Goal: Task Accomplishment & Management: Manage account settings

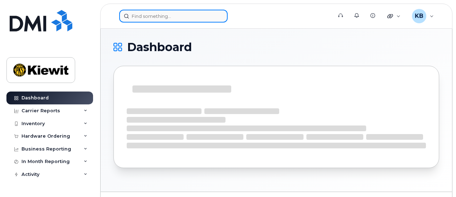
click at [145, 17] on input at bounding box center [173, 16] width 109 height 13
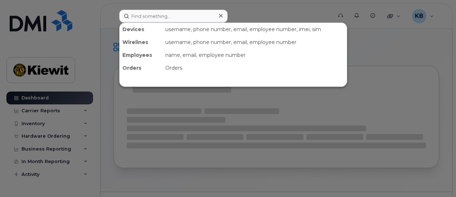
click at [279, 10] on div at bounding box center [228, 98] width 456 height 197
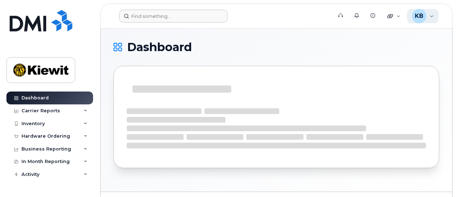
click at [426, 18] on div "KB" at bounding box center [419, 16] width 14 height 14
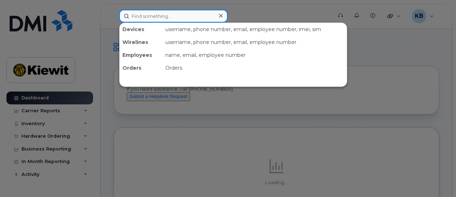
click at [201, 16] on input at bounding box center [173, 16] width 109 height 13
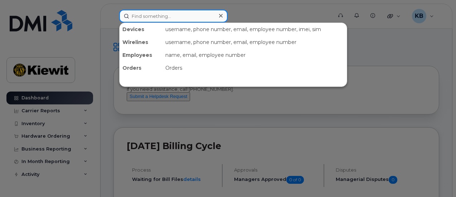
click at [163, 15] on input at bounding box center [173, 16] width 109 height 13
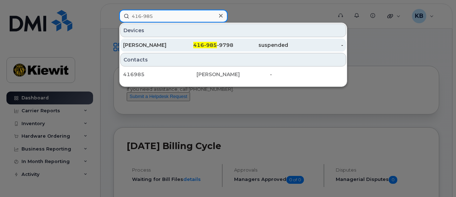
type input "416-985"
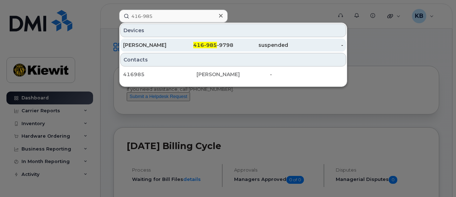
click at [186, 43] on div "416-985 -9798" at bounding box center [205, 45] width 55 height 7
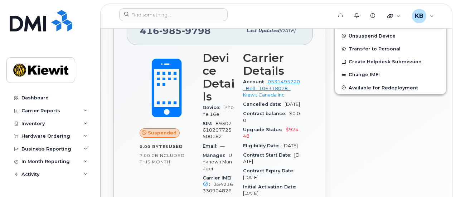
scroll to position [179, 0]
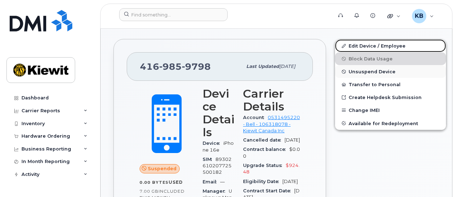
drag, startPoint x: 359, startPoint y: 44, endPoint x: 340, endPoint y: 74, distance: 35.5
click at [359, 44] on link "Edit Device / Employee" at bounding box center [390, 45] width 111 height 13
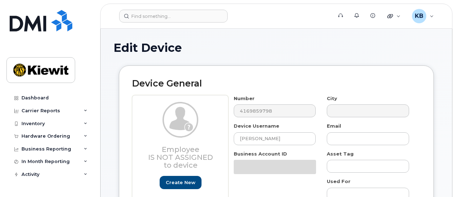
select select "14059"
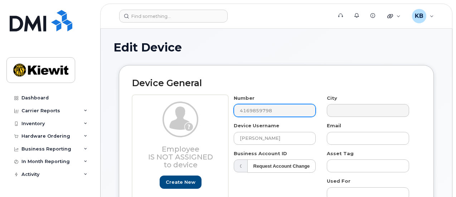
scroll to position [36, 0]
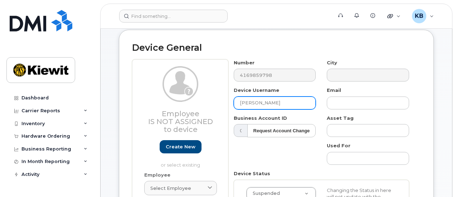
click at [274, 102] on input "[PERSON_NAME]" at bounding box center [275, 103] width 82 height 13
drag, startPoint x: 279, startPoint y: 102, endPoint x: 234, endPoint y: 99, distance: 44.5
click at [234, 99] on input "[PERSON_NAME]" at bounding box center [275, 103] width 82 height 13
type input "Raheel Amjad"
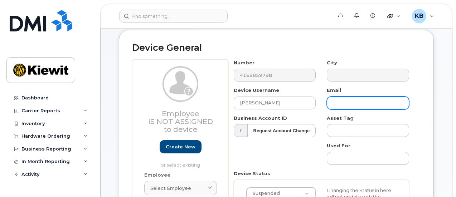
click at [355, 107] on input "text" at bounding box center [368, 103] width 82 height 13
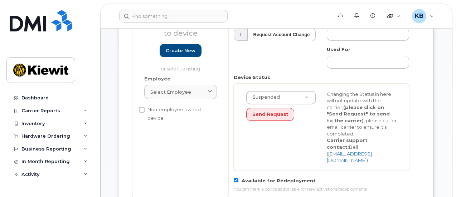
scroll to position [143, 0]
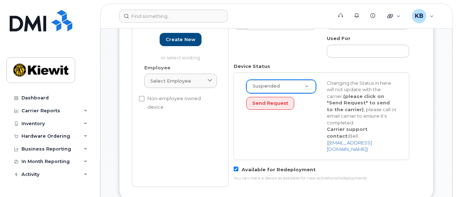
type input "Raheel.Amjad@ganotec.com"
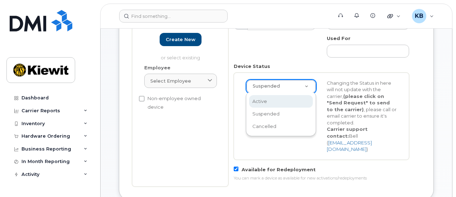
select select "active"
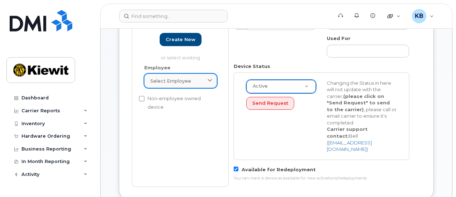
click at [206, 81] on div "Select employee" at bounding box center [180, 81] width 61 height 7
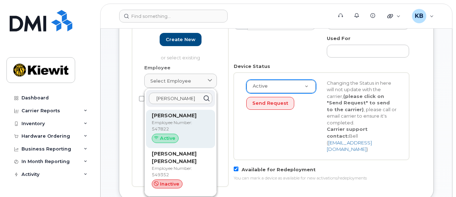
type input "raheel"
click at [190, 135] on div "Active" at bounding box center [181, 138] width 58 height 9
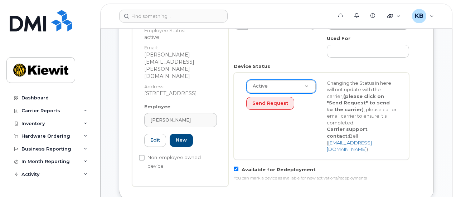
type input "547822"
type input "[PERSON_NAME][EMAIL_ADDRESS][PERSON_NAME][DOMAIN_NAME]"
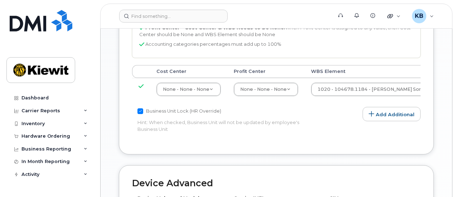
click at [200, 107] on label "Business Unit Lock (HR Override)" at bounding box center [180, 111] width 84 height 9
click at [143, 109] on input "Business Unit Lock (HR Override)" at bounding box center [141, 112] width 6 height 6
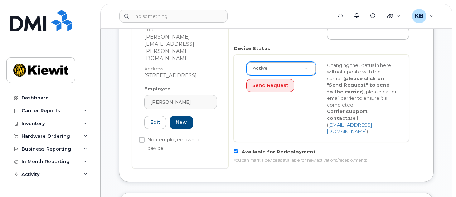
scroll to position [340, 0]
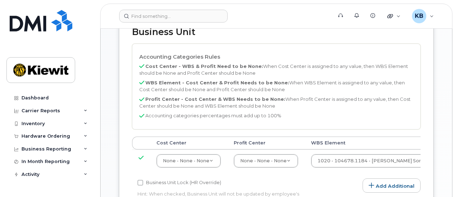
click at [191, 179] on label "Business Unit Lock (HR Override)" at bounding box center [180, 183] width 84 height 9
click at [143, 180] on input "Business Unit Lock (HR Override)" at bounding box center [141, 183] width 6 height 6
checkbox input "true"
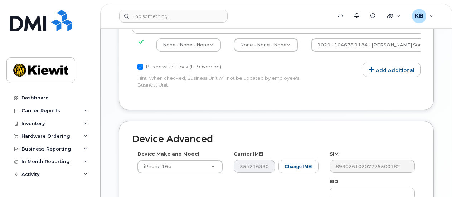
scroll to position [401, 0]
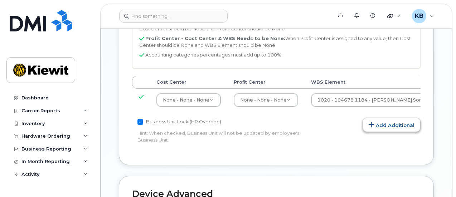
click at [378, 118] on link "Add Additional" at bounding box center [392, 125] width 58 height 14
select select
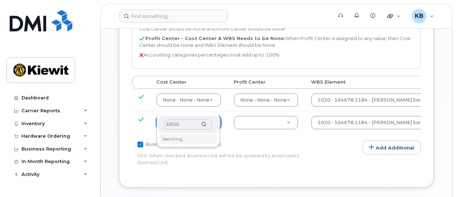
type input "105105"
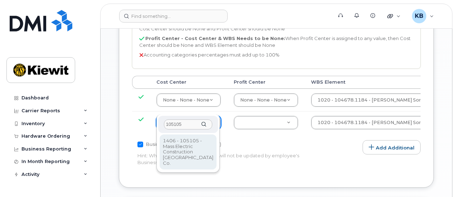
type input "30552968"
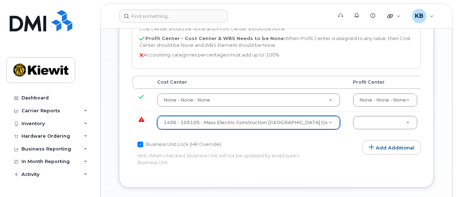
click at [263, 140] on div "Business Unit Lock (HR Override)" at bounding box center [228, 144] width 181 height 9
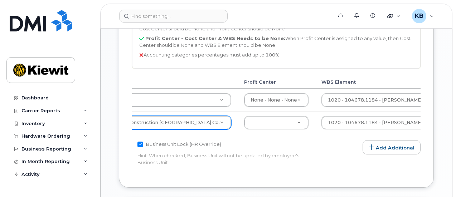
scroll to position [0, 121]
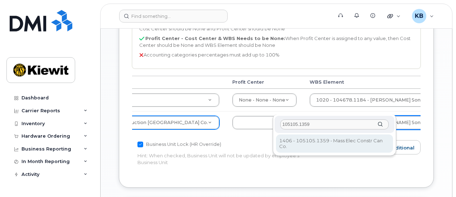
type input "105105.1359"
type input "4483403"
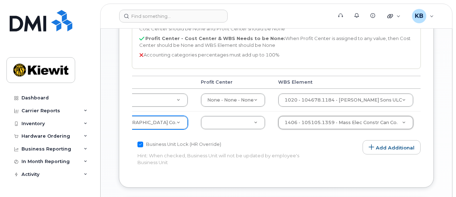
scroll to position [0, 177]
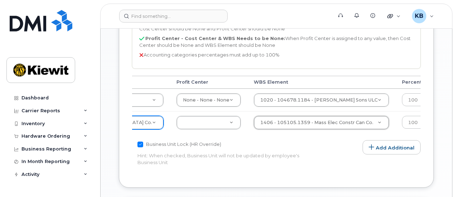
click at [444, 93] on link at bounding box center [451, 100] width 15 height 14
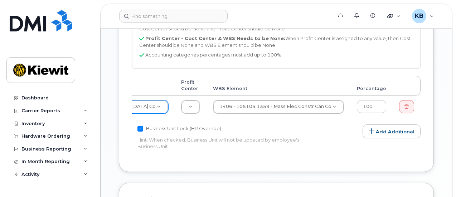
scroll to position [0, 132]
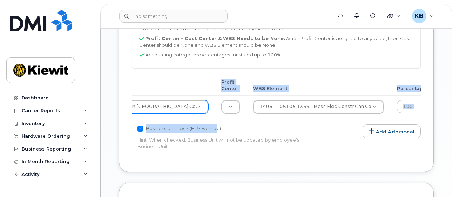
drag, startPoint x: 363, startPoint y: 112, endPoint x: 214, endPoint y: 116, distance: 149.0
click at [214, 116] on div "Accounting Categories Rules Cost Center - WBS & Profit Need to be None: When Co…" at bounding box center [276, 71] width 289 height 176
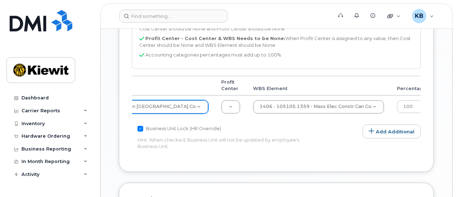
drag, startPoint x: 269, startPoint y: 115, endPoint x: 276, endPoint y: 115, distance: 6.8
click at [269, 125] on div "Business Unit Lock (HR Override)" at bounding box center [228, 129] width 181 height 9
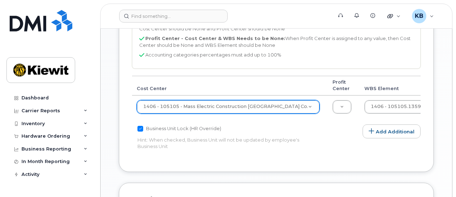
scroll to position [0, 0]
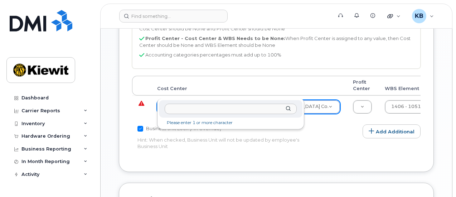
click at [270, 109] on input "text" at bounding box center [231, 109] width 132 height 10
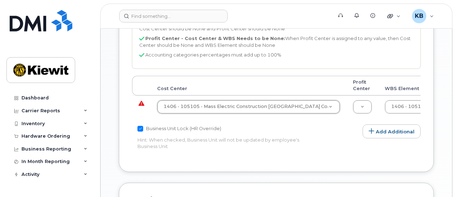
drag, startPoint x: 268, startPoint y: 92, endPoint x: 264, endPoint y: 93, distance: 4.4
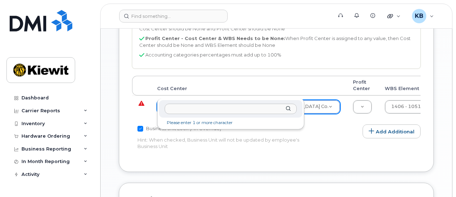
click at [262, 107] on input "text" at bounding box center [231, 109] width 132 height 10
type input "n"
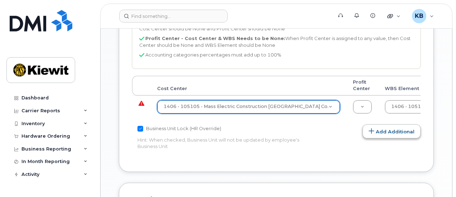
click at [400, 125] on link "Add Additional" at bounding box center [392, 132] width 58 height 14
select select
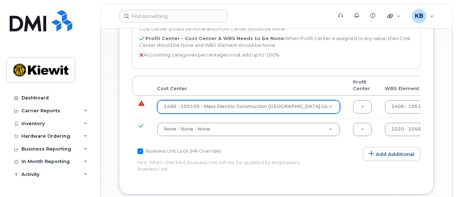
drag, startPoint x: 281, startPoint y: 134, endPoint x: 386, endPoint y: 131, distance: 105.0
click at [386, 131] on div "Accounting Categories Rules Cost Center - WBS & Profit Need to be None: When Co…" at bounding box center [276, 82] width 289 height 199
click at [299, 147] on div "Business Unit Lock (HR Override)" at bounding box center [228, 151] width 181 height 9
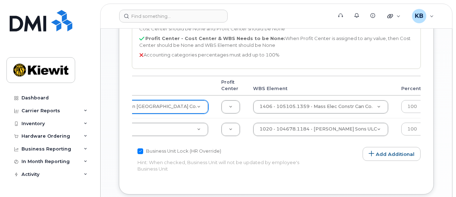
click at [444, 100] on link at bounding box center [451, 107] width 15 height 14
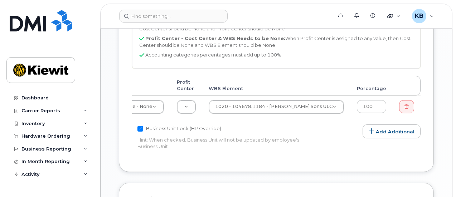
scroll to position [0, 41]
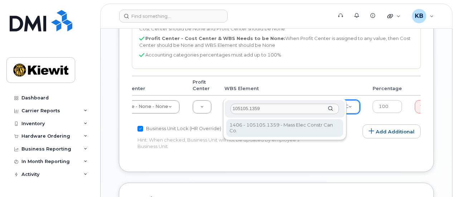
type input "105105.1359"
type input "4483403"
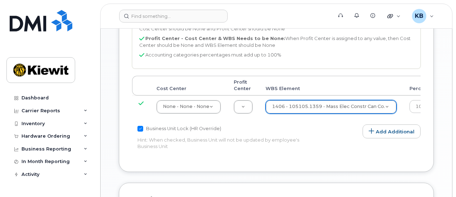
scroll to position [0, 47]
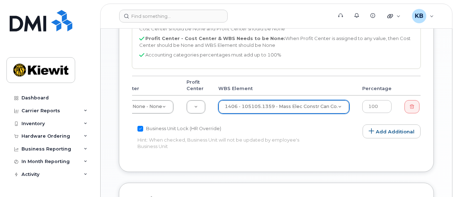
click at [361, 126] on div "Accounting Categories Rules Cost Center - WBS & Profit Need to be None: When Co…" at bounding box center [276, 71] width 289 height 176
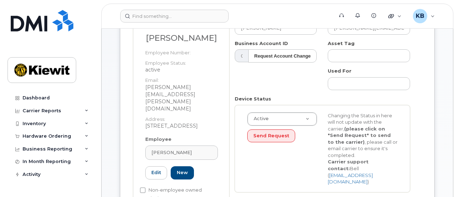
scroll to position [121, 0]
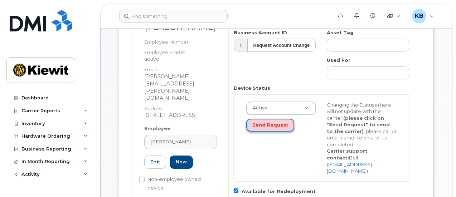
click at [276, 129] on button "Send Request" at bounding box center [270, 125] width 48 height 13
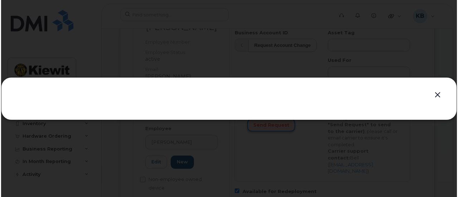
scroll to position [0, 45]
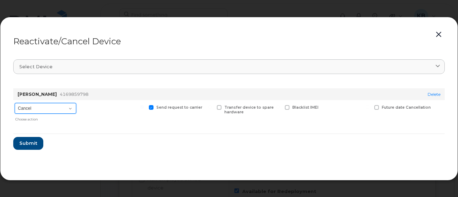
click at [72, 106] on select "Cancel Suspend - Extend Suspension Reactivate" at bounding box center [46, 108] width 62 height 11
select select "[object Object]"
click at [15, 103] on select "Cancel Suspend - Extend Suspension Reactivate" at bounding box center [46, 108] width 62 height 11
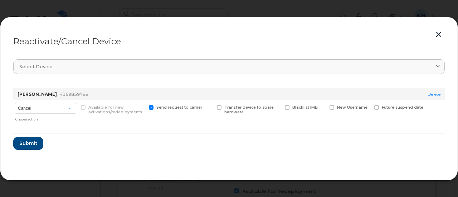
click at [333, 107] on span at bounding box center [332, 107] width 5 height 5
click at [325, 107] on input "New Username" at bounding box center [323, 107] width 4 height 4
checkbox input "true"
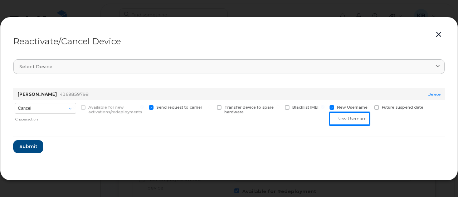
click at [342, 114] on input "text" at bounding box center [350, 118] width 40 height 13
type input "[PERSON_NAME]"
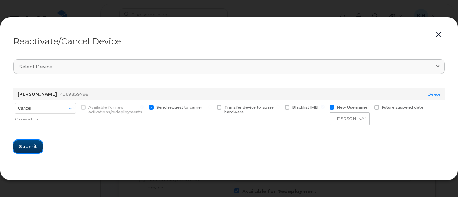
click at [35, 141] on button "Submit" at bounding box center [27, 146] width 29 height 13
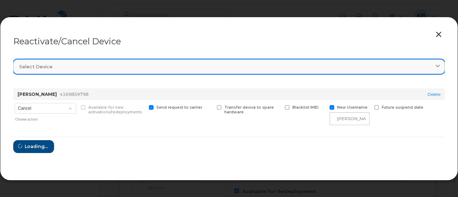
click at [227, 67] on div "Select device" at bounding box center [229, 66] width 420 height 7
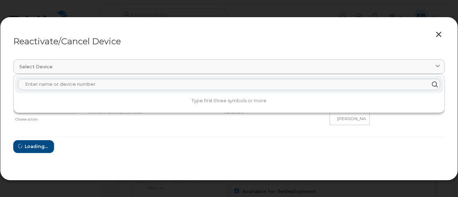
click at [227, 46] on header "Reactivate/Cancel Device" at bounding box center [229, 41] width 432 height 23
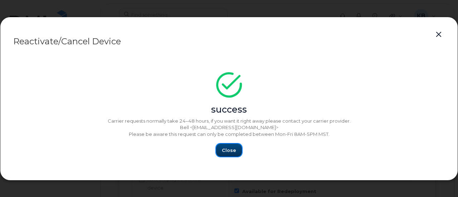
click at [233, 156] on button "Close" at bounding box center [229, 150] width 26 height 13
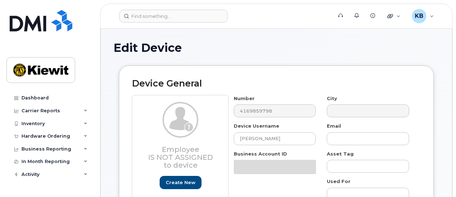
select select "14059"
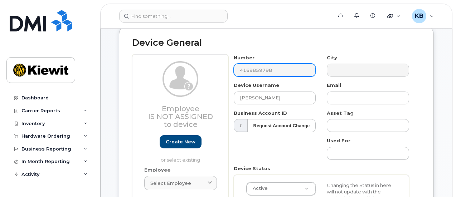
scroll to position [72, 0]
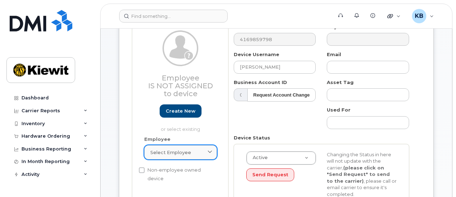
click at [196, 149] on div "Select employee" at bounding box center [180, 152] width 61 height 7
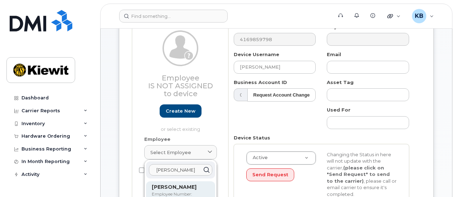
type input "[PERSON_NAME]"
click at [190, 188] on p "Raheel Amjad" at bounding box center [181, 188] width 58 height 8
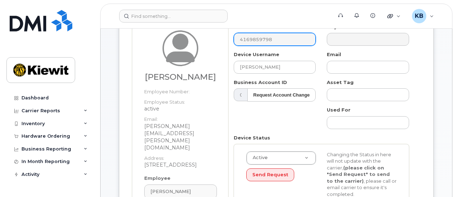
type input "547822"
type input "raheel.amjad@ganotec.com"
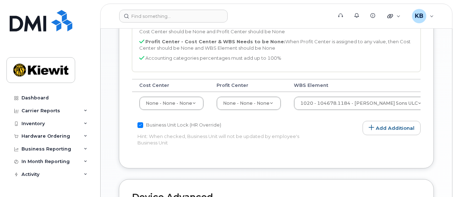
scroll to position [0, 42]
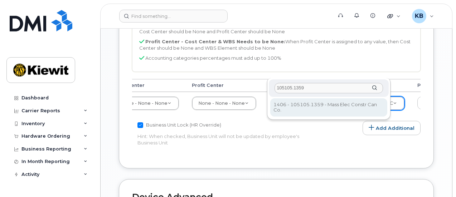
type input "105105.1359"
type input "4483403"
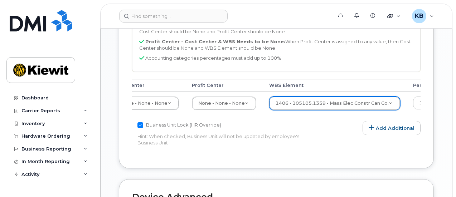
click at [230, 133] on p "Hint: When checked, Business Unit will not be updated by employee's Business Un…" at bounding box center [228, 139] width 181 height 13
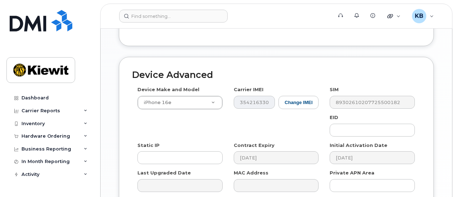
scroll to position [559, 0]
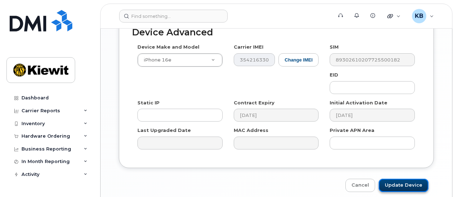
click at [418, 179] on input "Update Device" at bounding box center [404, 185] width 50 height 13
type input "Saving..."
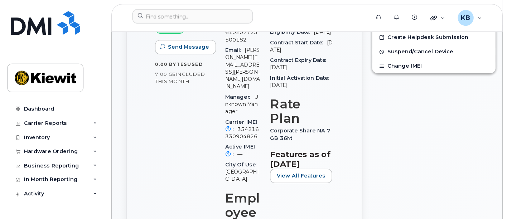
scroll to position [322, 0]
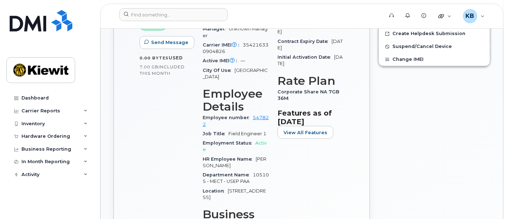
drag, startPoint x: 423, startPoint y: 0, endPoint x: 356, endPoint y: 141, distance: 155.4
click at [356, 141] on div "Active Send Message 0.00 Bytes  used 7.00 GB  included this month Device Detail…" at bounding box center [242, 162] width 230 height 449
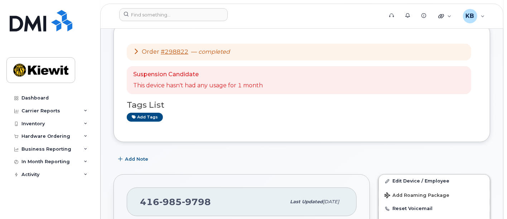
scroll to position [0, 0]
